Goal: Information Seeking & Learning: Learn about a topic

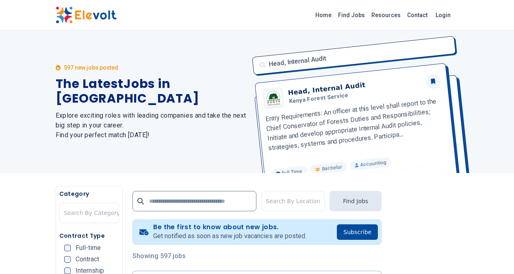
scroll to position [122, 0]
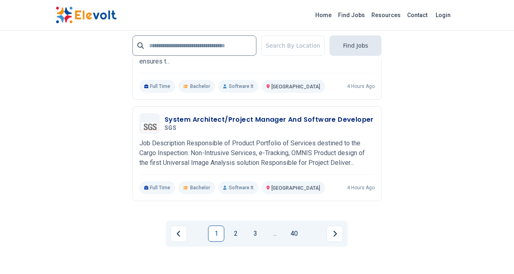
scroll to position [1911, 0]
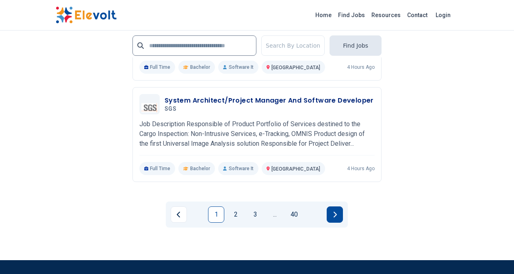
click at [339, 206] on button "Next page" at bounding box center [335, 214] width 16 height 16
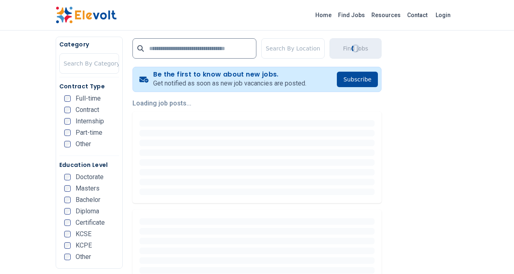
scroll to position [163, 0]
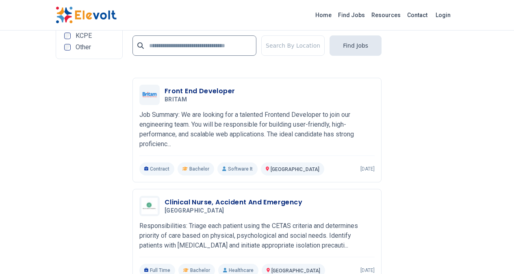
scroll to position [1830, 0]
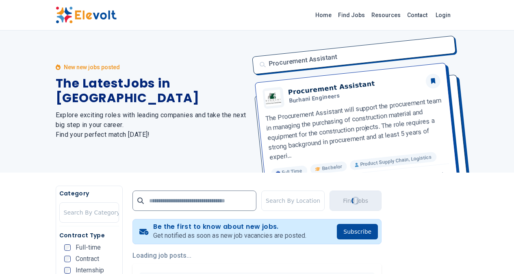
scroll to position [0, 0]
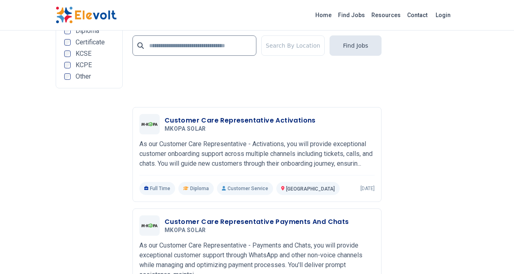
scroll to position [1789, 0]
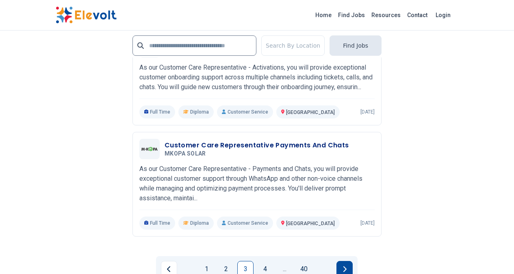
click at [345, 266] on icon "Next page" at bounding box center [345, 269] width 4 height 7
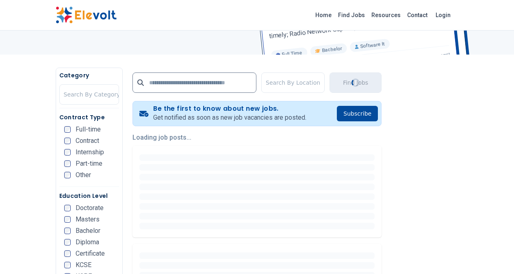
scroll to position [122, 0]
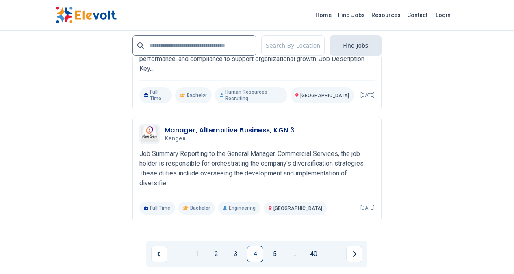
scroll to position [1947, 0]
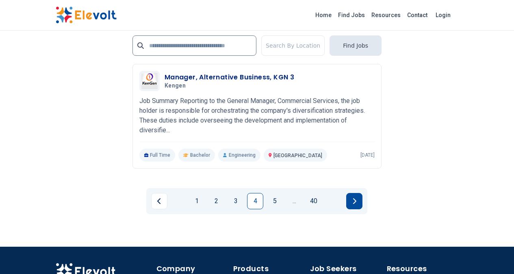
click at [351, 193] on button "Next page" at bounding box center [354, 201] width 16 height 16
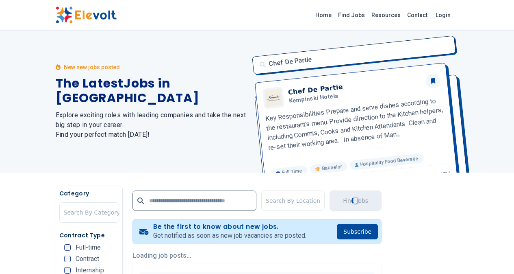
scroll to position [0, 0]
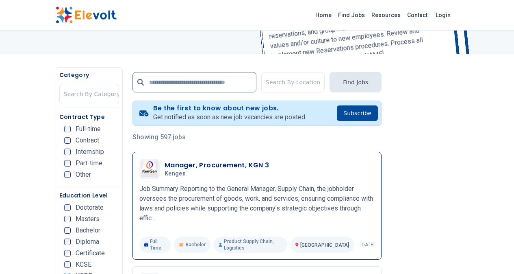
scroll to position [122, 0]
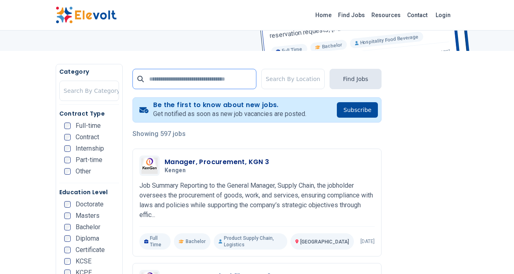
click at [147, 75] on input "text" at bounding box center [195, 79] width 124 height 20
click at [176, 77] on input "text" at bounding box center [195, 79] width 124 height 20
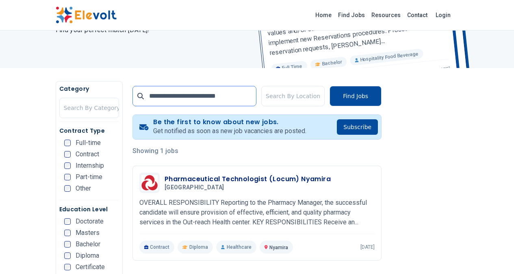
scroll to position [122, 0]
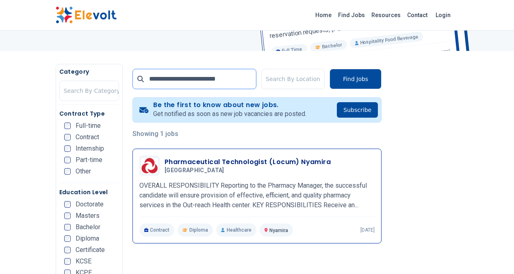
type input "**********"
click at [222, 168] on h5 "[GEOGRAPHIC_DATA]" at bounding box center [246, 170] width 163 height 7
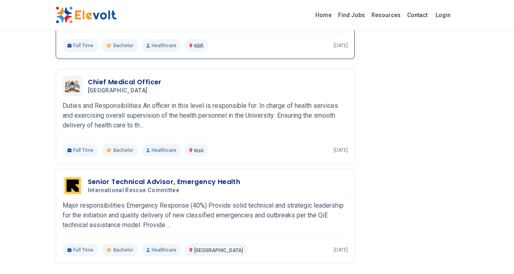
scroll to position [854, 0]
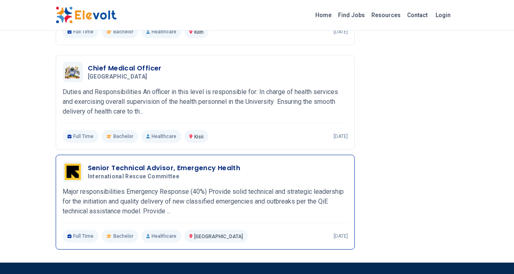
click at [147, 187] on p "Major responsibilities Emergency Response (40%) Provide solid technical and str…" at bounding box center [205, 201] width 285 height 29
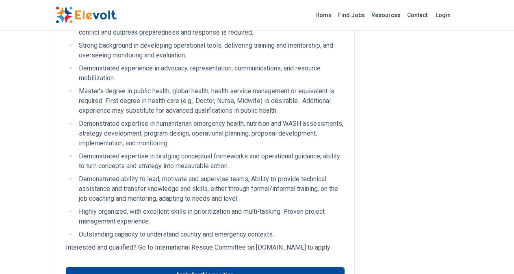
scroll to position [1342, 0]
